Goal: Task Accomplishment & Management: Manage account settings

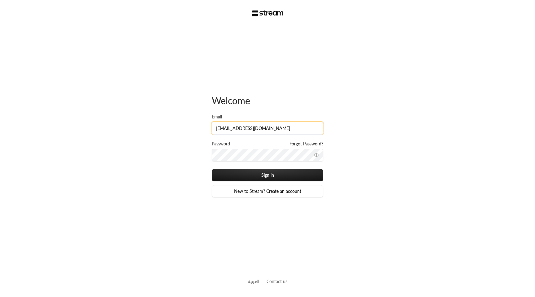
click at [275, 128] on input "[EMAIL_ADDRESS][DOMAIN_NAME]" at bounding box center [268, 128] width 112 height 13
click at [212, 169] on button "Sign in" at bounding box center [268, 175] width 112 height 12
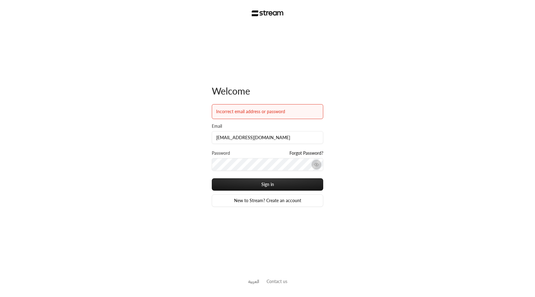
click at [319, 164] on icon "toggle password visibility" at bounding box center [316, 164] width 5 height 5
click at [278, 138] on input "[EMAIL_ADDRESS][DOMAIN_NAME]" at bounding box center [268, 137] width 112 height 13
type input "[EMAIL_ADDRESS][DOMAIN_NAME]"
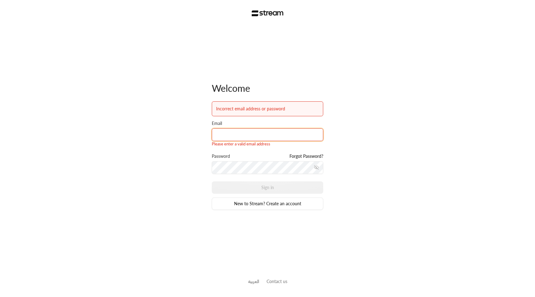
type input "[EMAIL_ADDRESS][DOMAIN_NAME]"
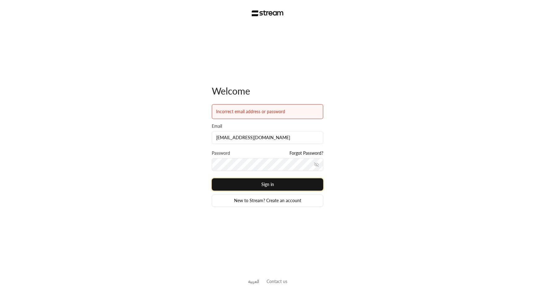
click at [259, 185] on button "Sign in" at bounding box center [268, 184] width 112 height 12
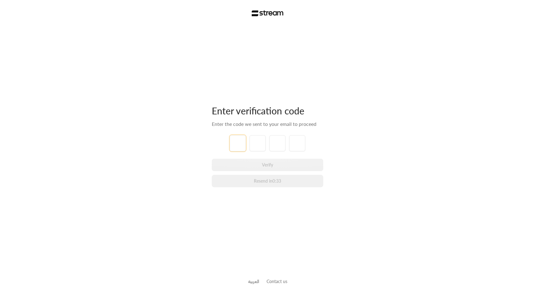
paste input "0"
type input "0"
type input "8"
type input "3"
type input "1"
